Goal: Transaction & Acquisition: Purchase product/service

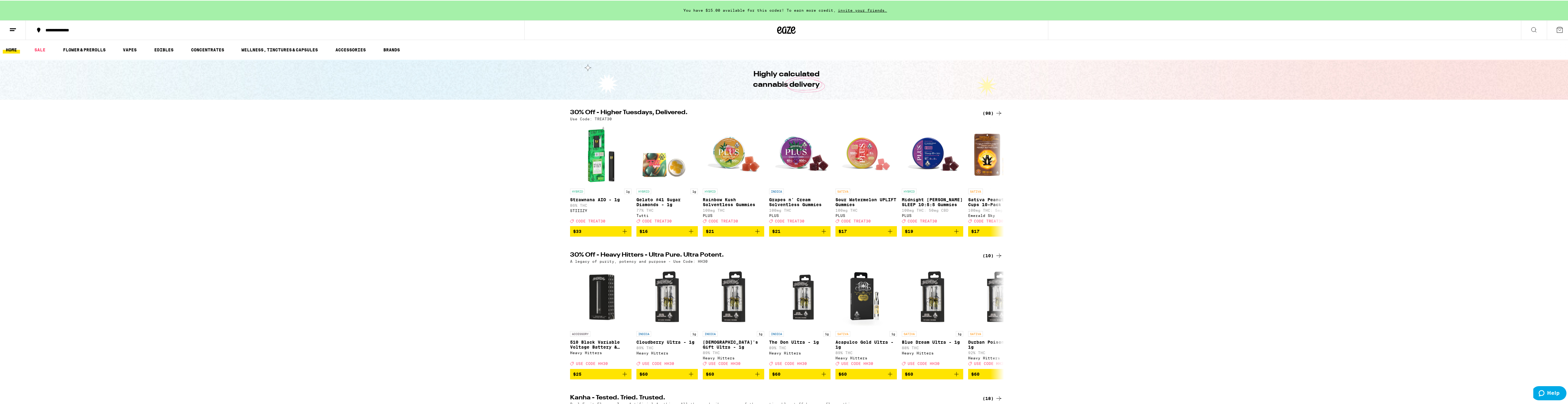
click at [995, 112] on icon at bounding box center [999, 112] width 8 height 8
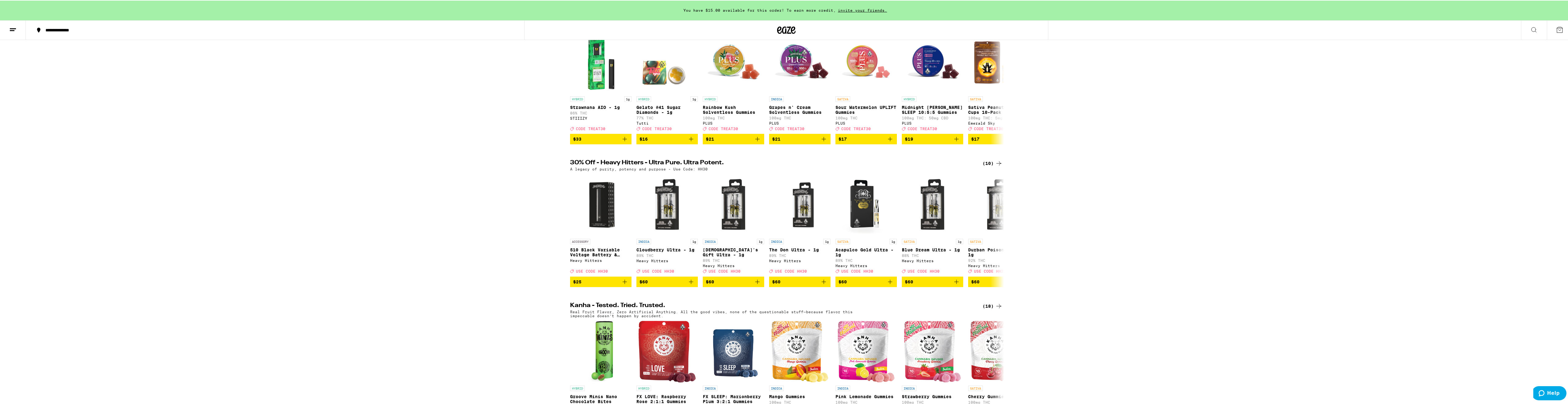
click at [997, 166] on icon at bounding box center [999, 162] width 8 height 8
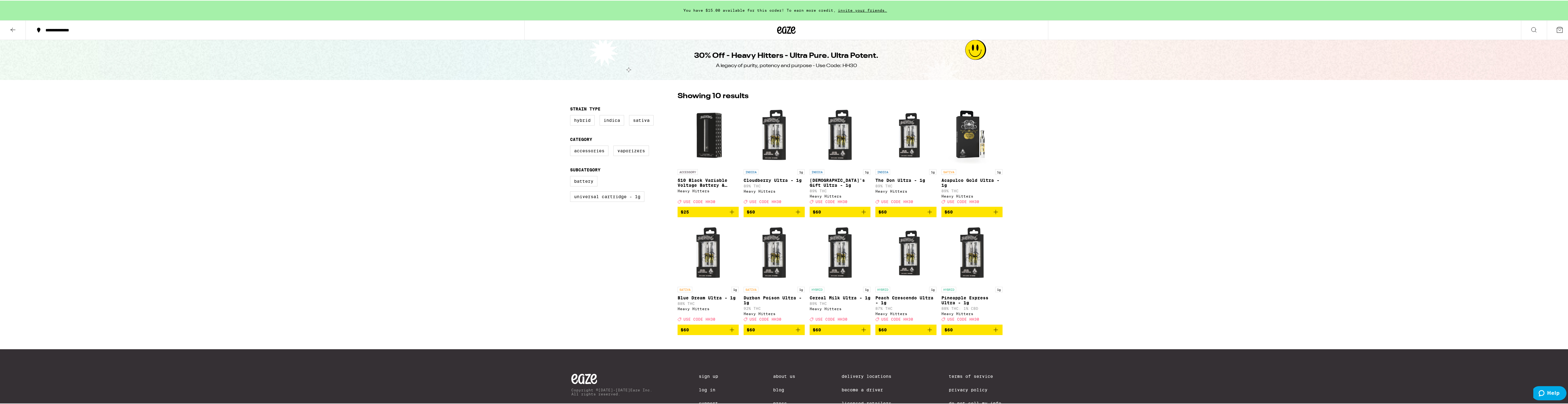
click at [774, 31] on div at bounding box center [787, 29] width 525 height 20
click at [782, 31] on icon at bounding box center [786, 29] width 9 height 8
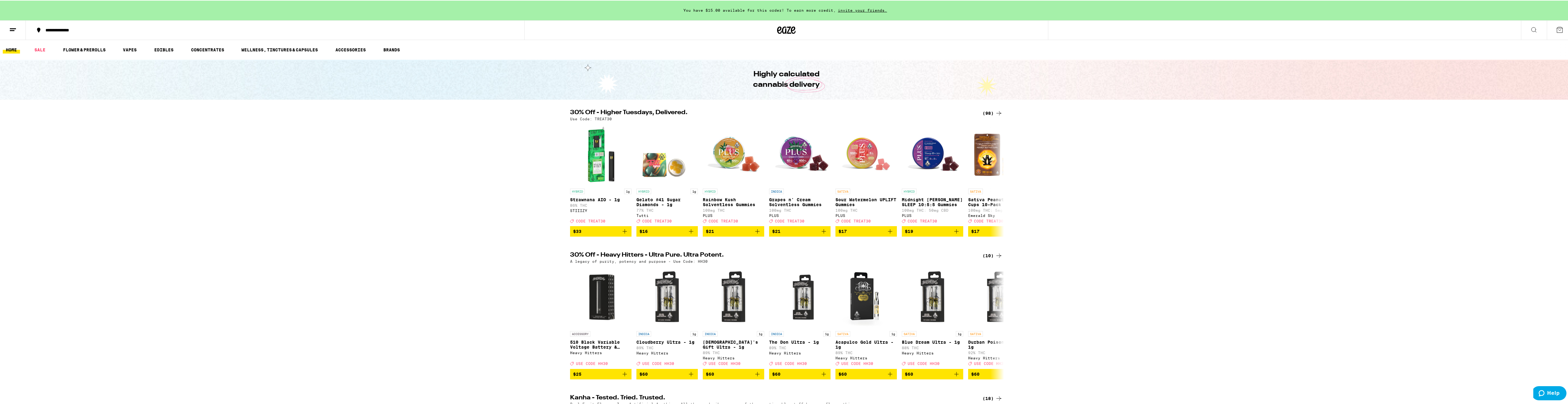
click at [991, 113] on div "(98)" at bounding box center [993, 112] width 20 height 8
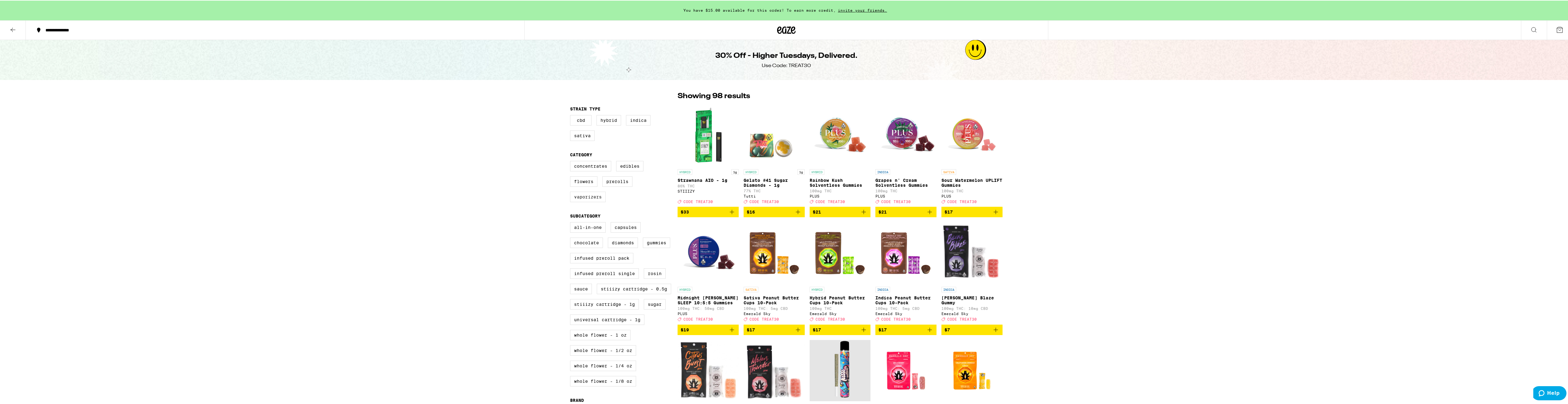
click at [579, 201] on label "Vaporizers" at bounding box center [588, 196] width 36 height 10
click at [572, 162] on input "Vaporizers" at bounding box center [571, 161] width 0 height 0
checkbox input "true"
